Goal: Task Accomplishment & Management: Use online tool/utility

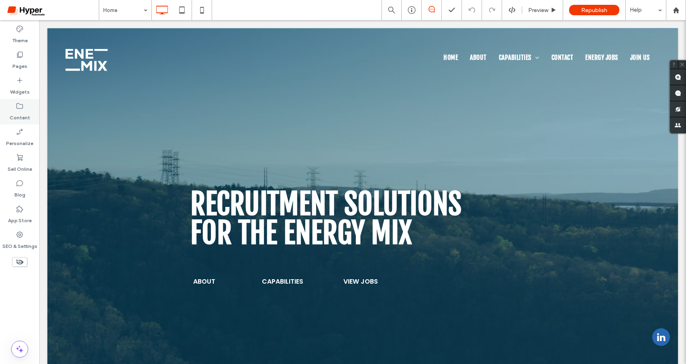
click at [23, 117] on label "Content" at bounding box center [20, 115] width 20 height 11
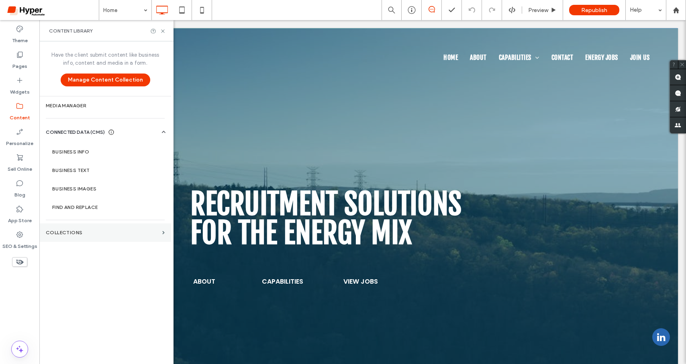
click at [93, 233] on label "Collections" at bounding box center [102, 233] width 113 height 6
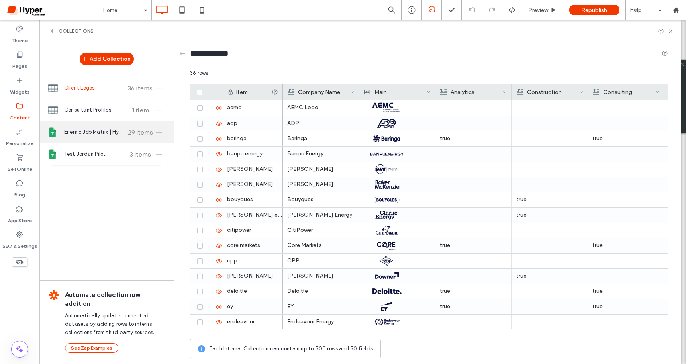
click at [92, 130] on span "Enemix Job Matrix | Hyper Automate" at bounding box center [94, 132] width 60 height 8
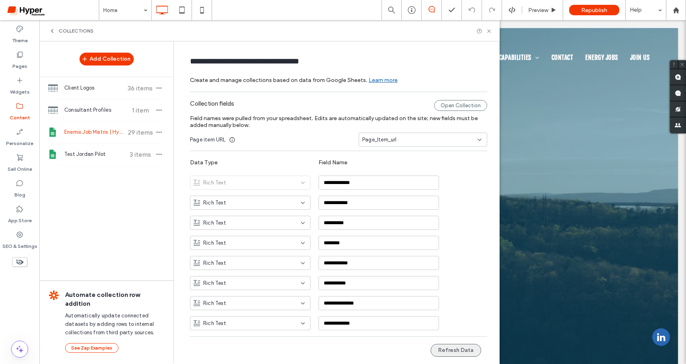
click at [461, 351] on button "Refresh Data" at bounding box center [456, 350] width 51 height 13
click at [593, 11] on span "Republish" at bounding box center [594, 10] width 26 height 7
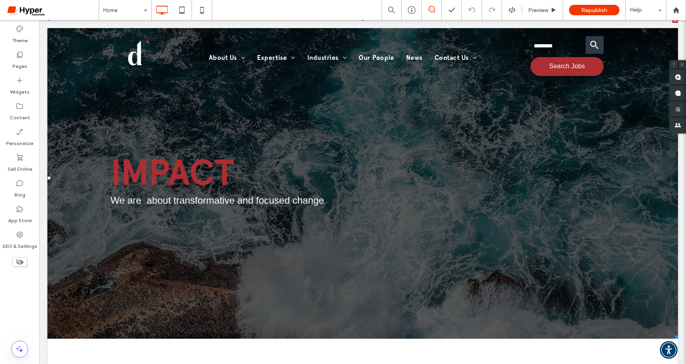
scroll to position [16, 0]
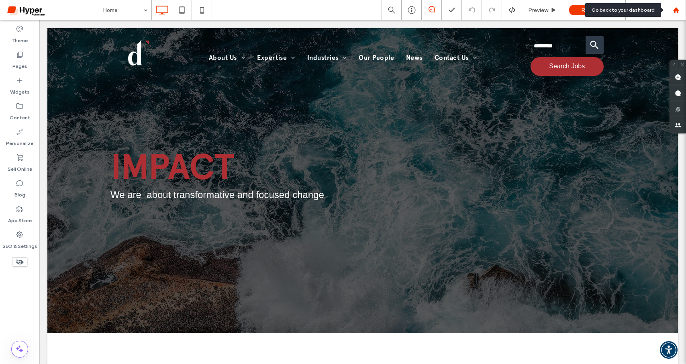
click at [675, 12] on icon at bounding box center [676, 10] width 7 height 7
